Goal: Task Accomplishment & Management: Use online tool/utility

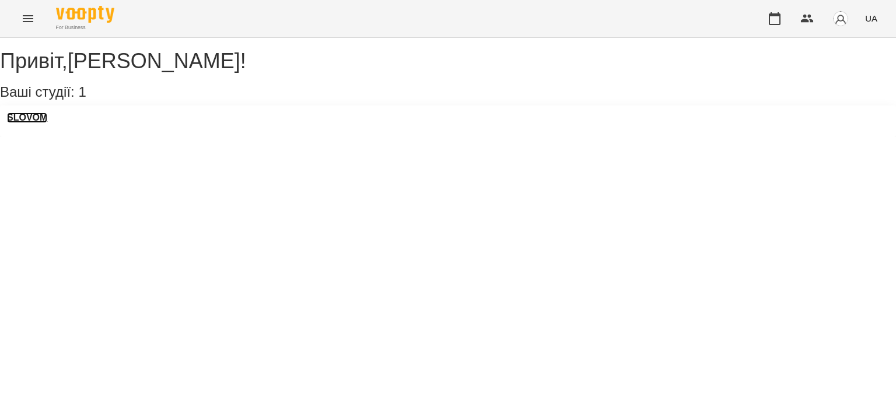
click at [27, 123] on h3 "SLOVOM" at bounding box center [27, 118] width 40 height 10
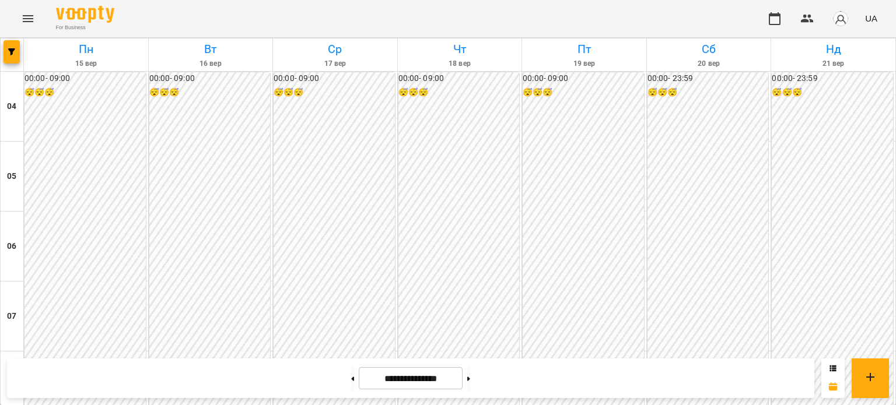
scroll to position [214, 0]
click at [837, 21] on img "button" at bounding box center [840, 18] width 16 height 16
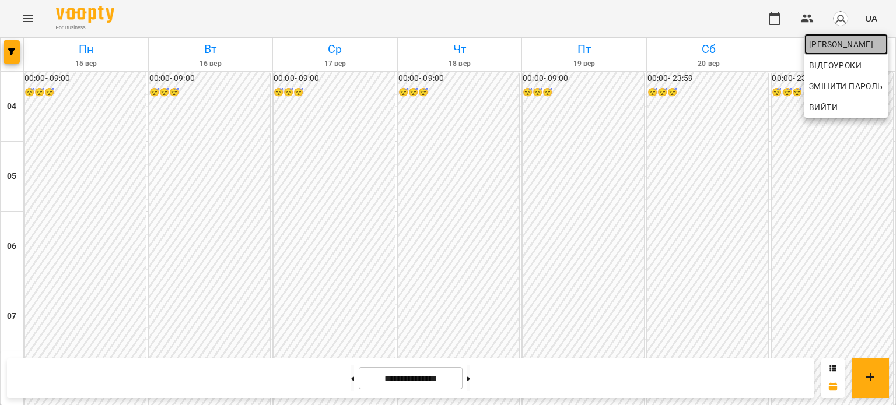
click at [849, 45] on span "[PERSON_NAME]" at bounding box center [846, 44] width 74 height 14
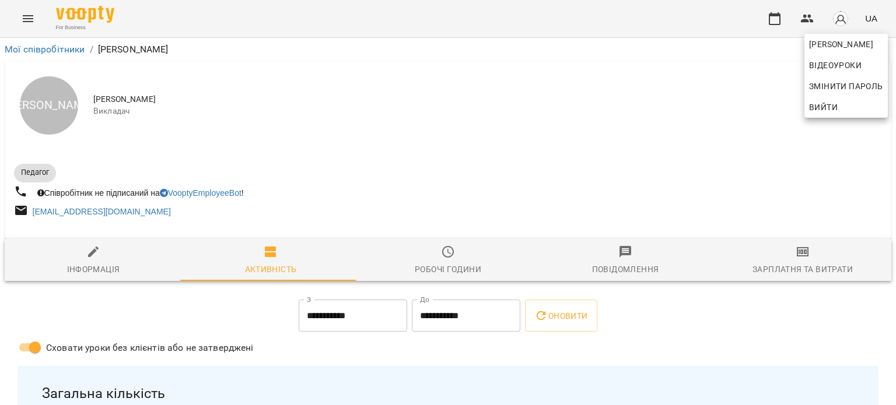
click at [799, 265] on div at bounding box center [448, 202] width 896 height 405
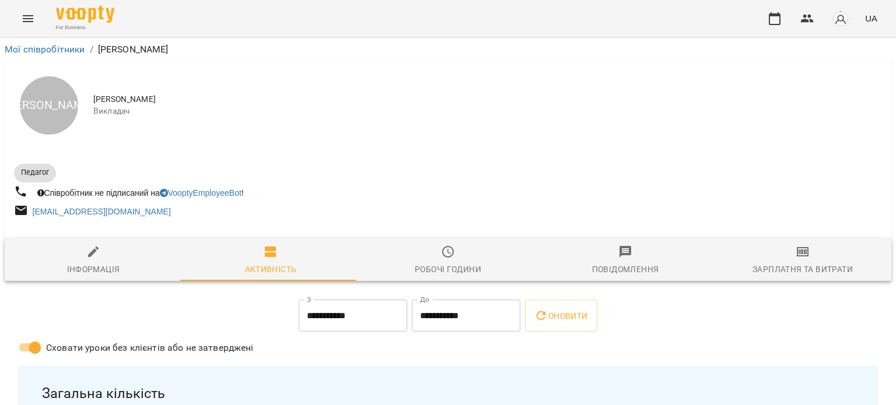
click at [799, 265] on div "Зарплатня та Витрати" at bounding box center [802, 269] width 100 height 14
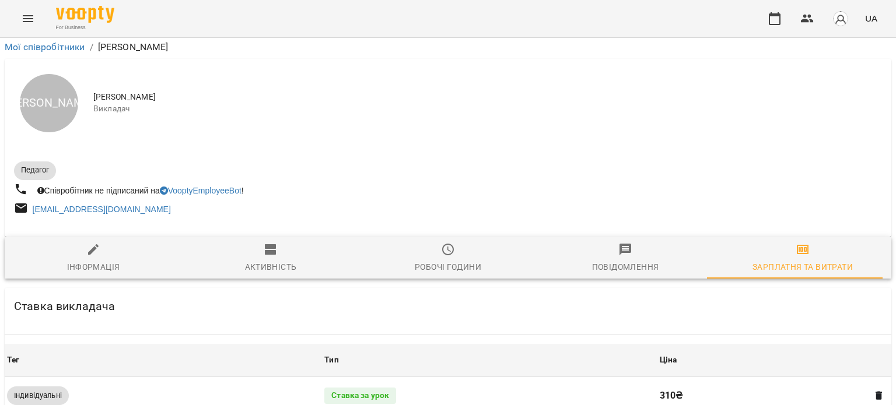
scroll to position [375, 0]
